Goal: Find specific page/section: Find specific page/section

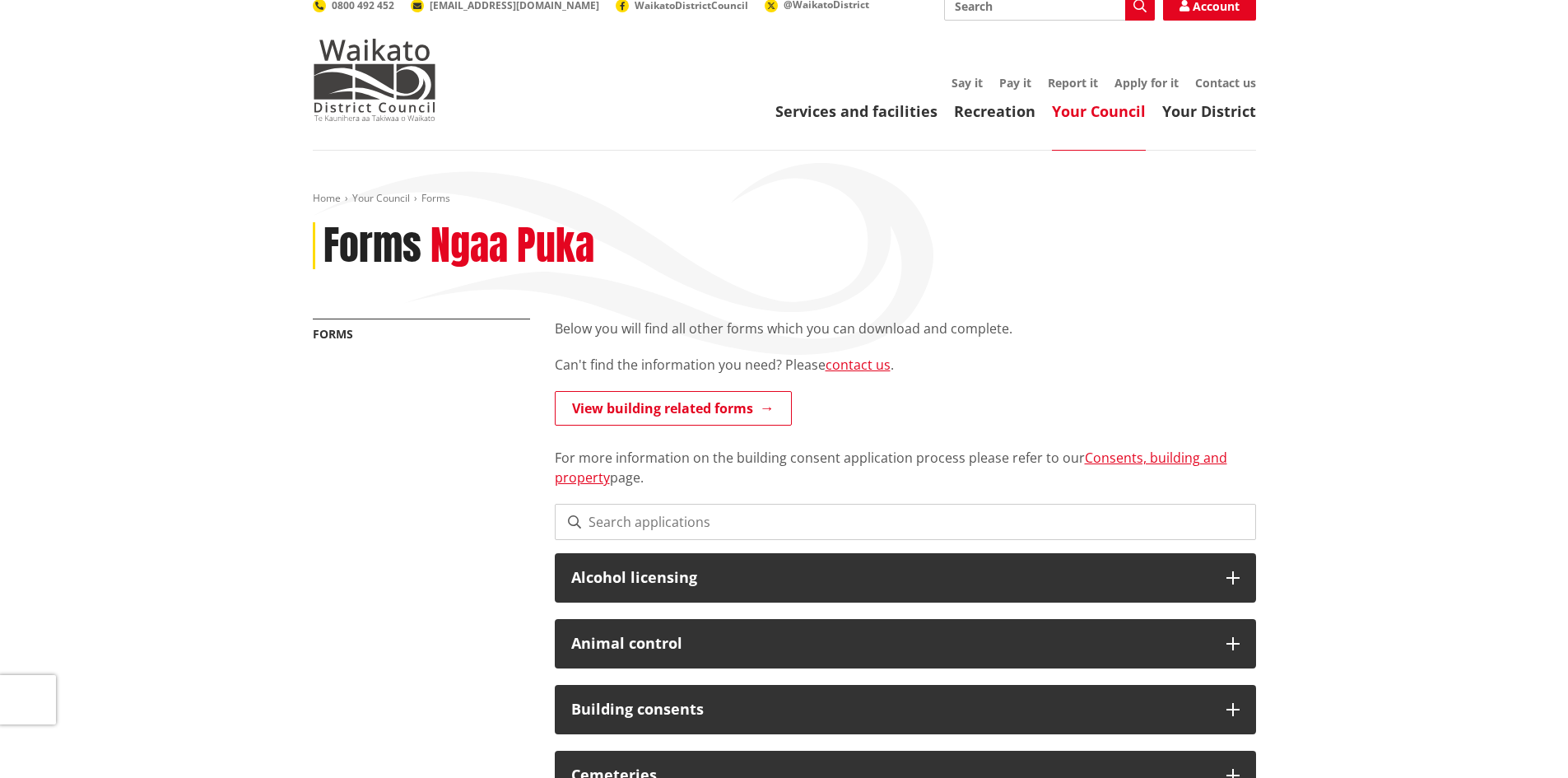
scroll to position [82, 0]
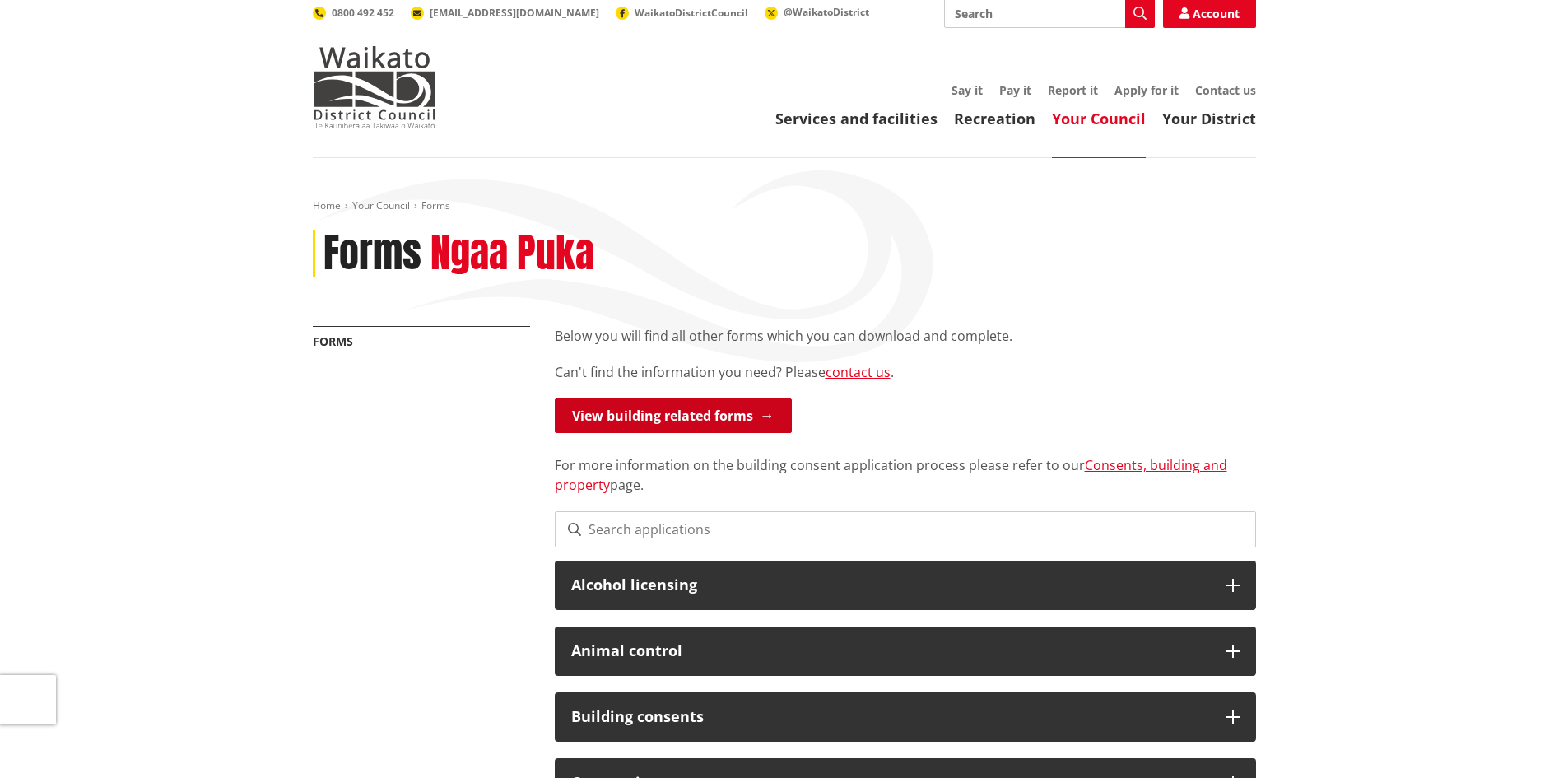
click at [638, 398] on link "View building related forms" at bounding box center [672, 415] width 237 height 35
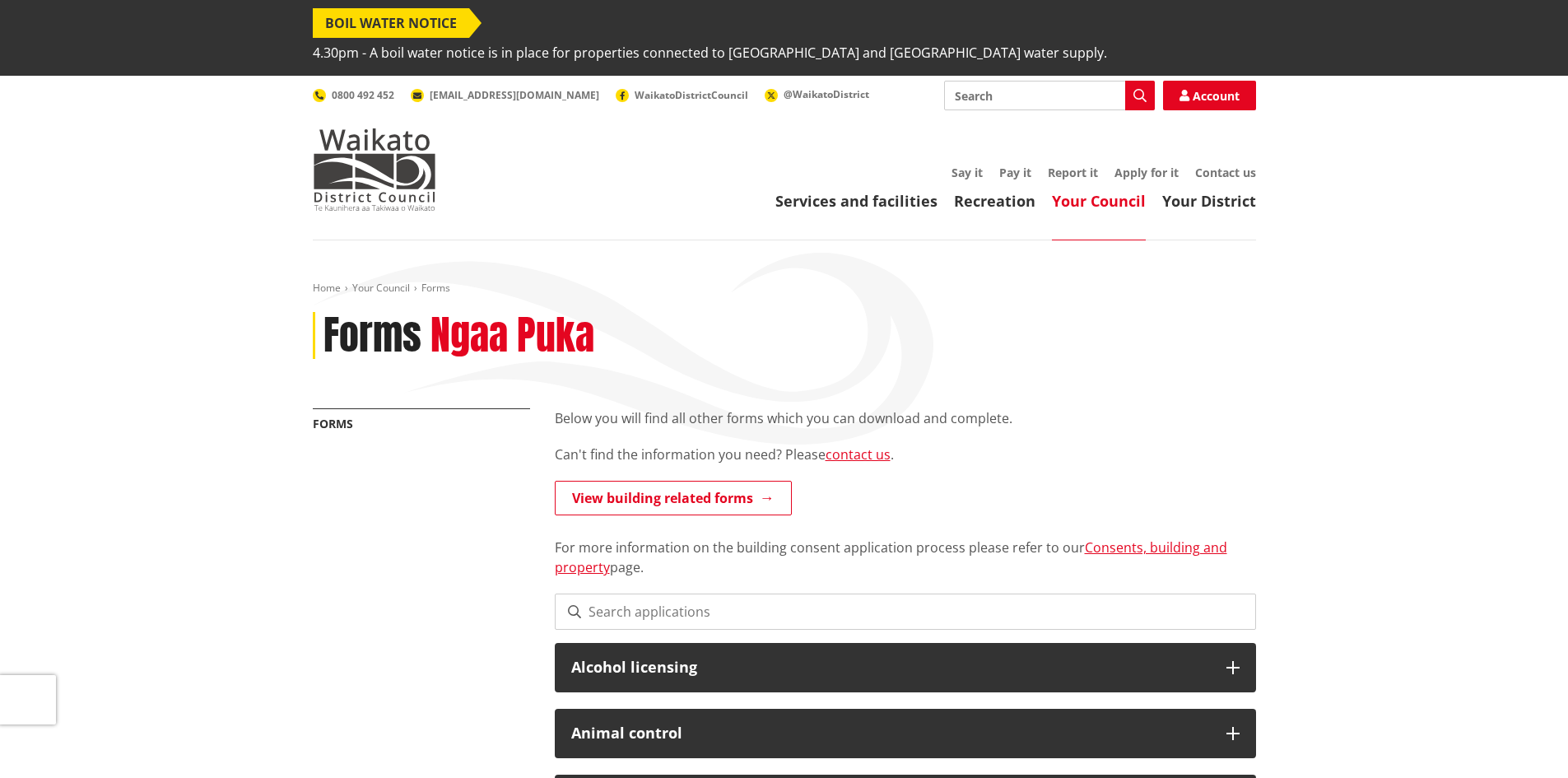
scroll to position [82, 0]
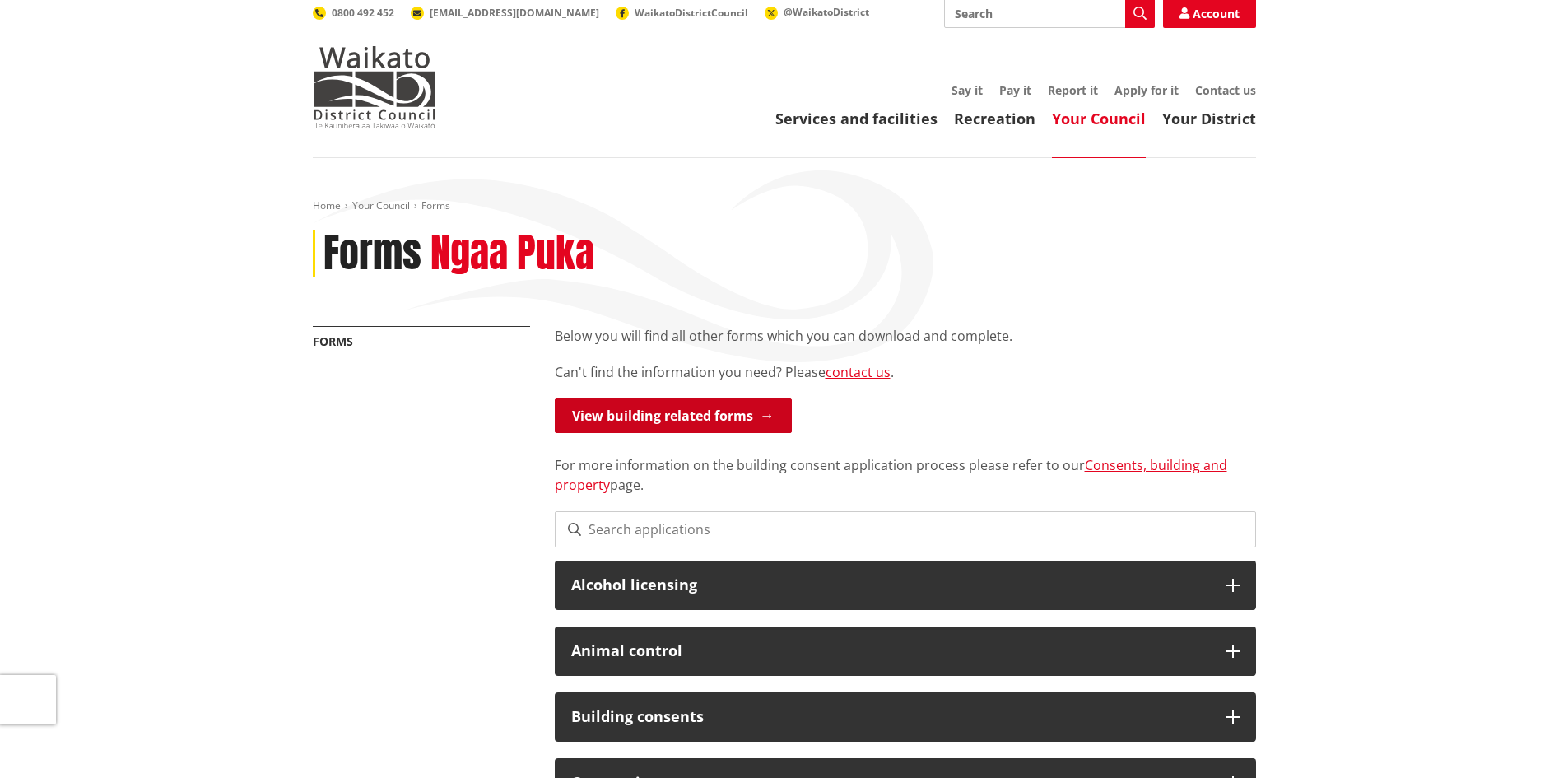
click at [671, 398] on link "View building related forms" at bounding box center [672, 415] width 237 height 35
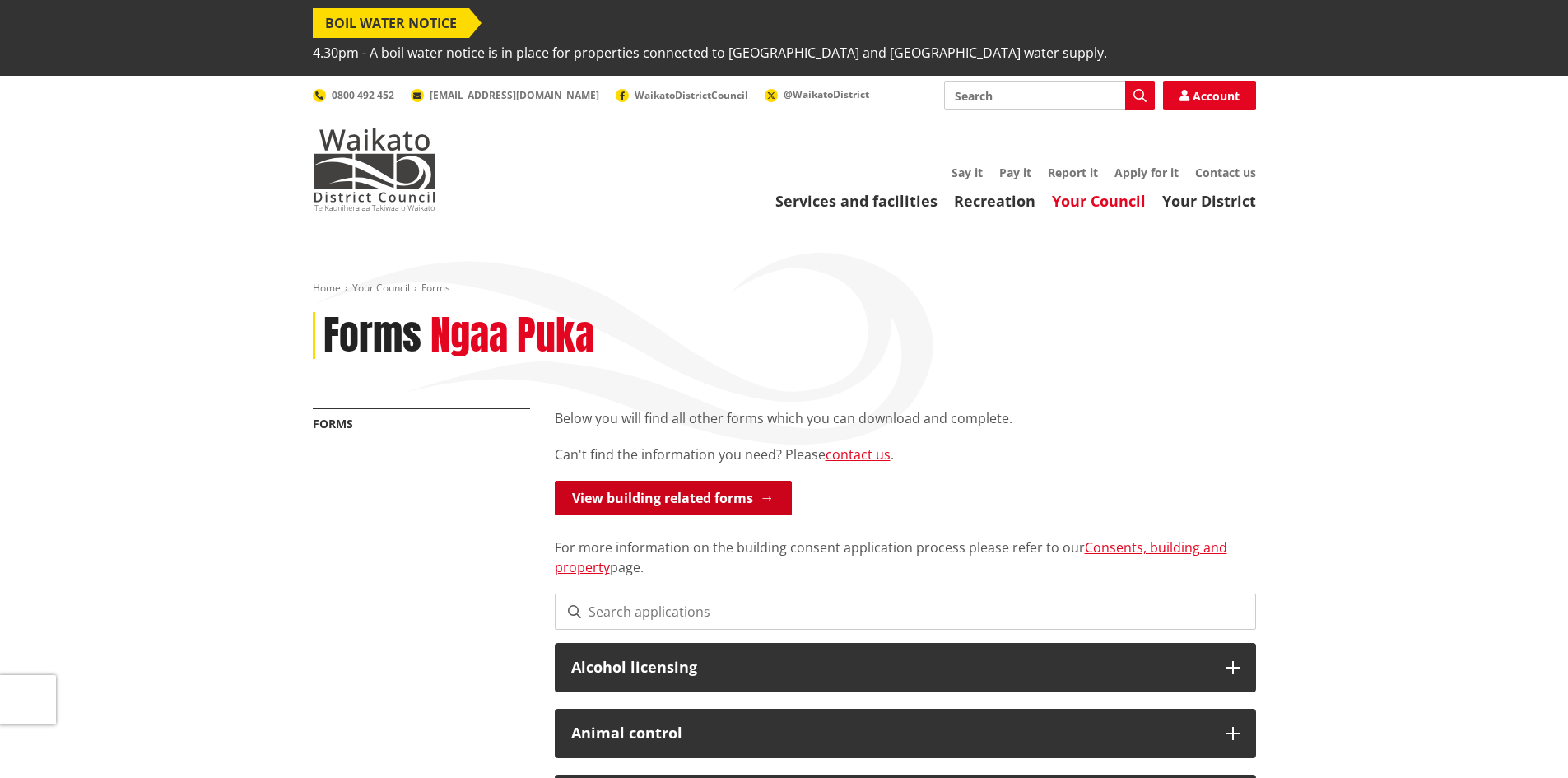
click at [655, 480] on link "View building related forms" at bounding box center [672, 497] width 237 height 35
click at [590, 480] on link "View building related forms" at bounding box center [672, 497] width 237 height 35
click at [665, 480] on link "View building related forms" at bounding box center [672, 497] width 237 height 35
